Goal: Check status: Check status

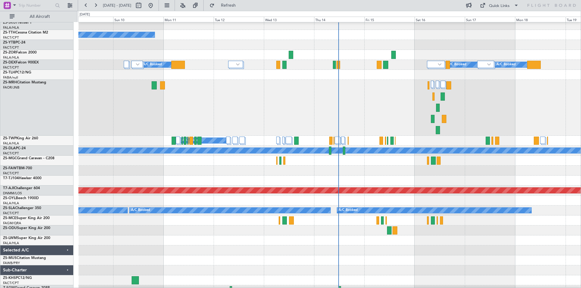
scroll to position [272, 0]
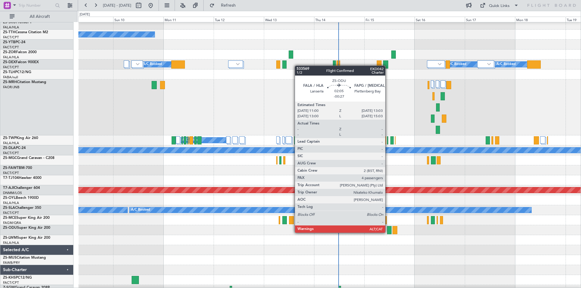
click at [388, 232] on div at bounding box center [389, 230] width 5 height 8
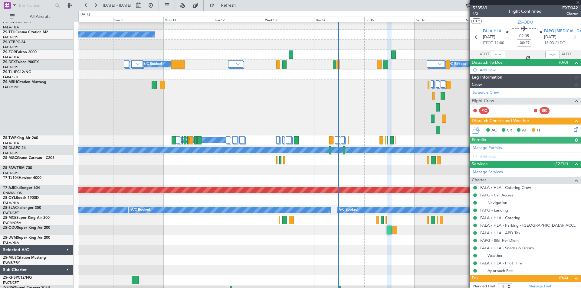
click at [481, 8] on span "533569" at bounding box center [480, 8] width 15 height 6
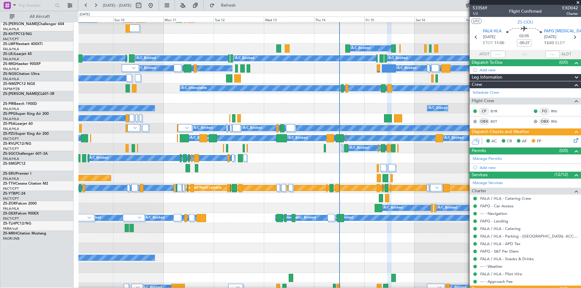
scroll to position [0, 0]
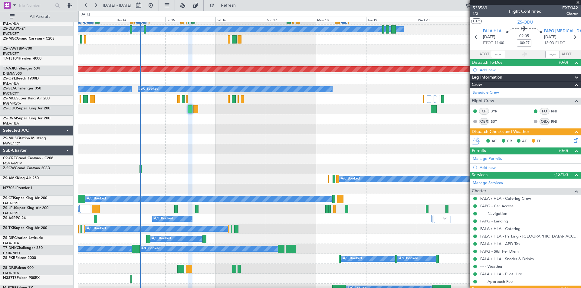
scroll to position [393, 0]
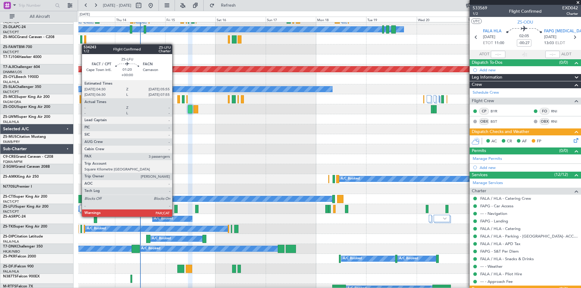
click at [175, 211] on div at bounding box center [175, 209] width 3 height 8
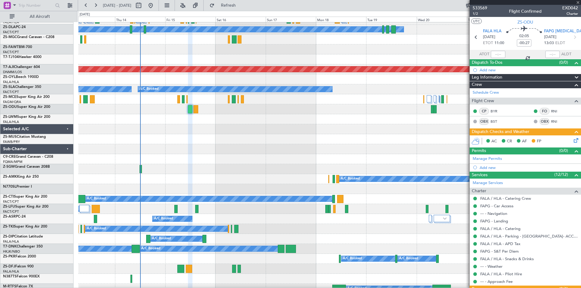
type input "8"
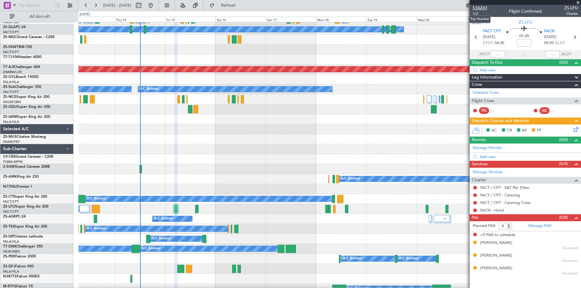
click at [481, 8] on span "534243" at bounding box center [480, 8] width 15 height 6
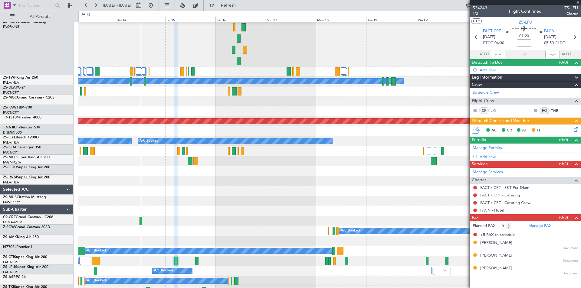
scroll to position [424, 0]
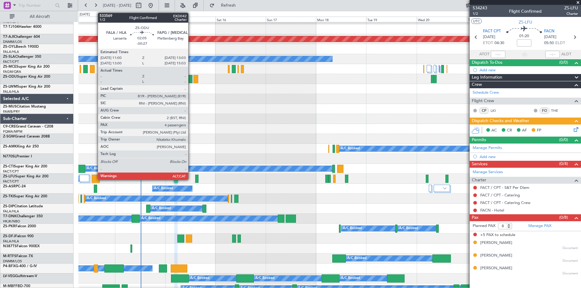
click at [191, 80] on div at bounding box center [190, 79] width 5 height 8
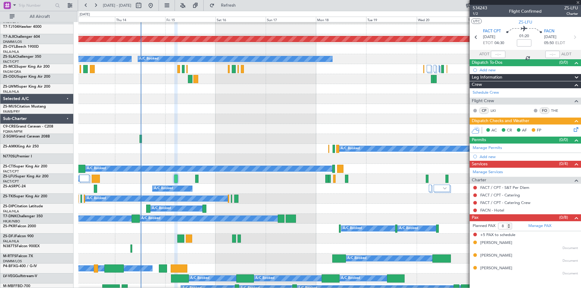
type input "-00:27"
type input "4"
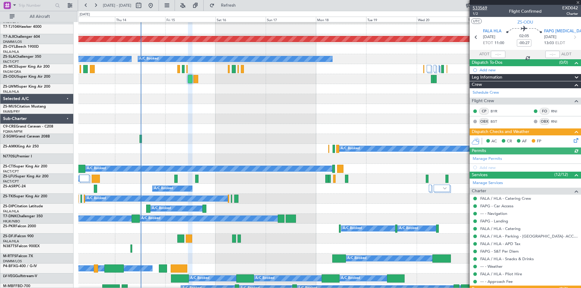
click at [480, 8] on span "533569" at bounding box center [480, 8] width 15 height 6
